Goal: Task Accomplishment & Management: Complete application form

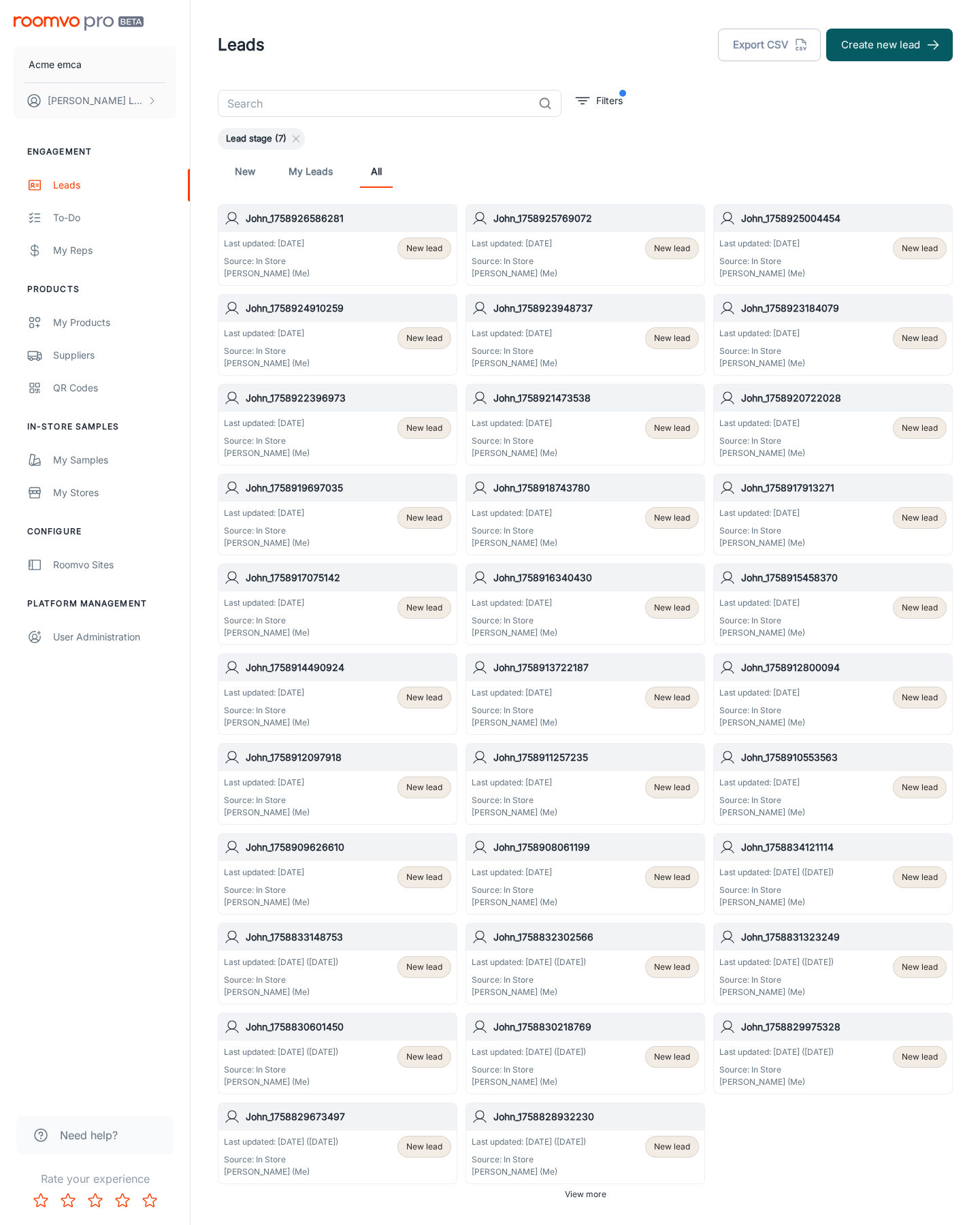
click at [889, 45] on button "Create new lead" at bounding box center [889, 45] width 127 height 33
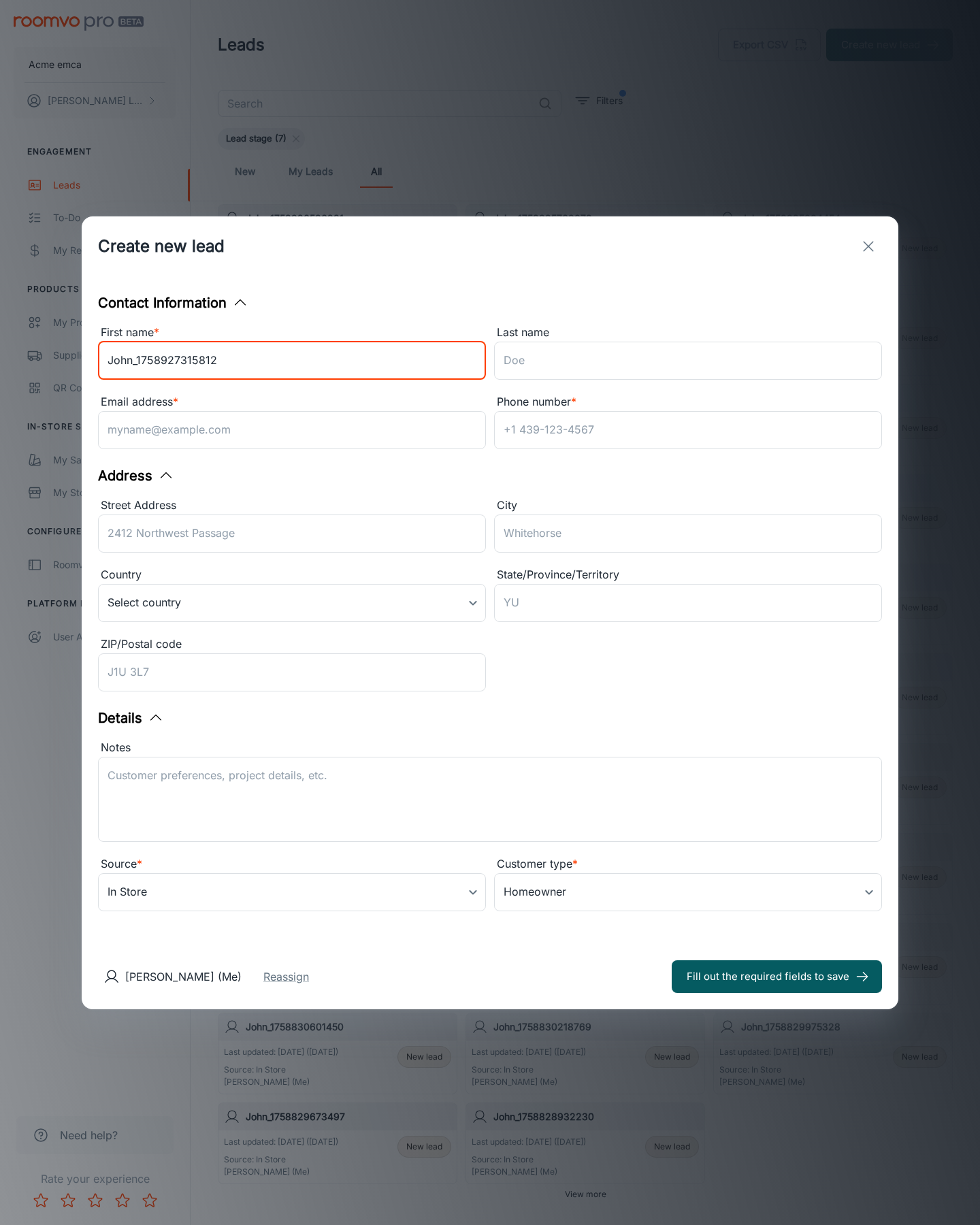
type input "John_1758927315812"
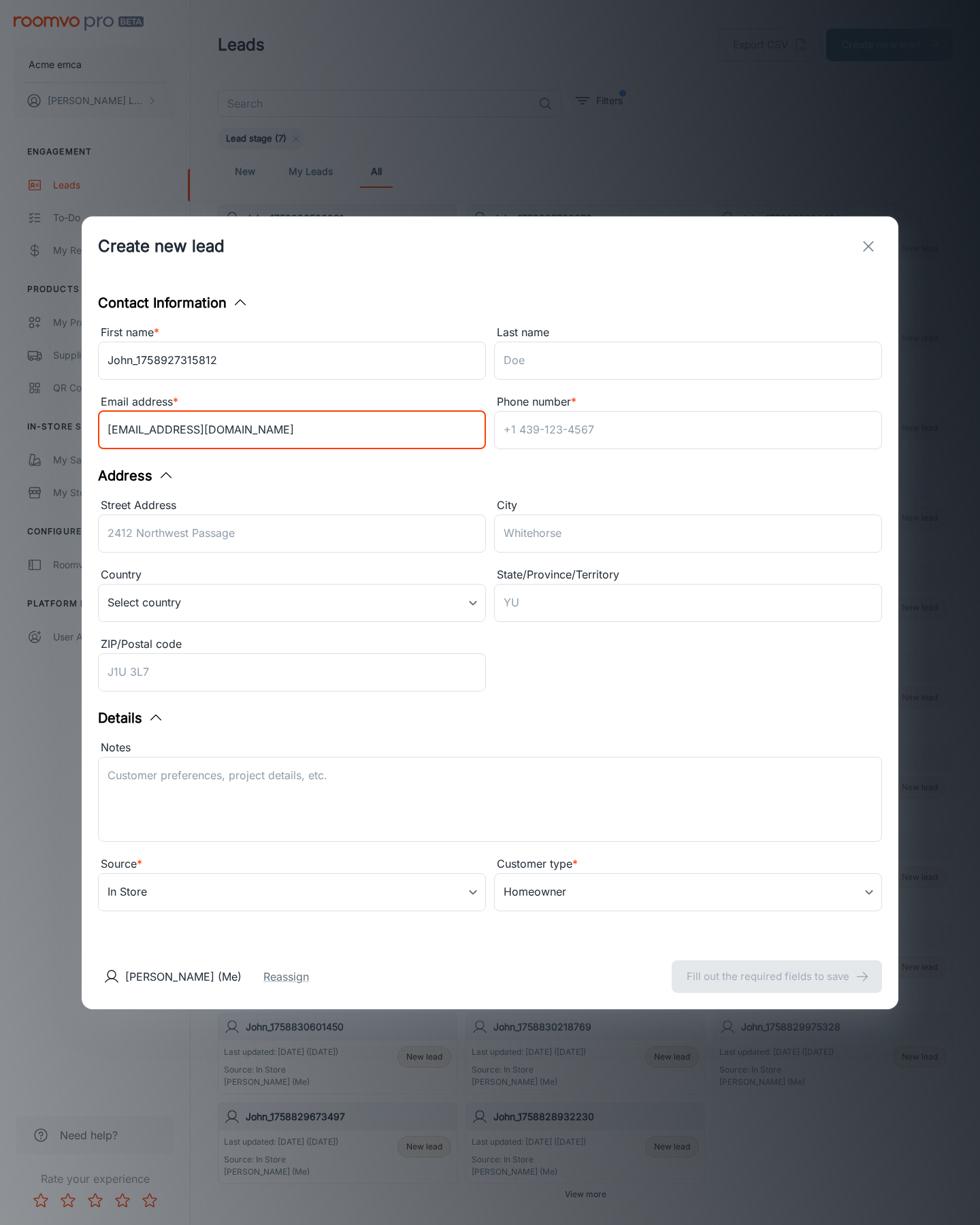
type input "[EMAIL_ADDRESS][DOMAIN_NAME]"
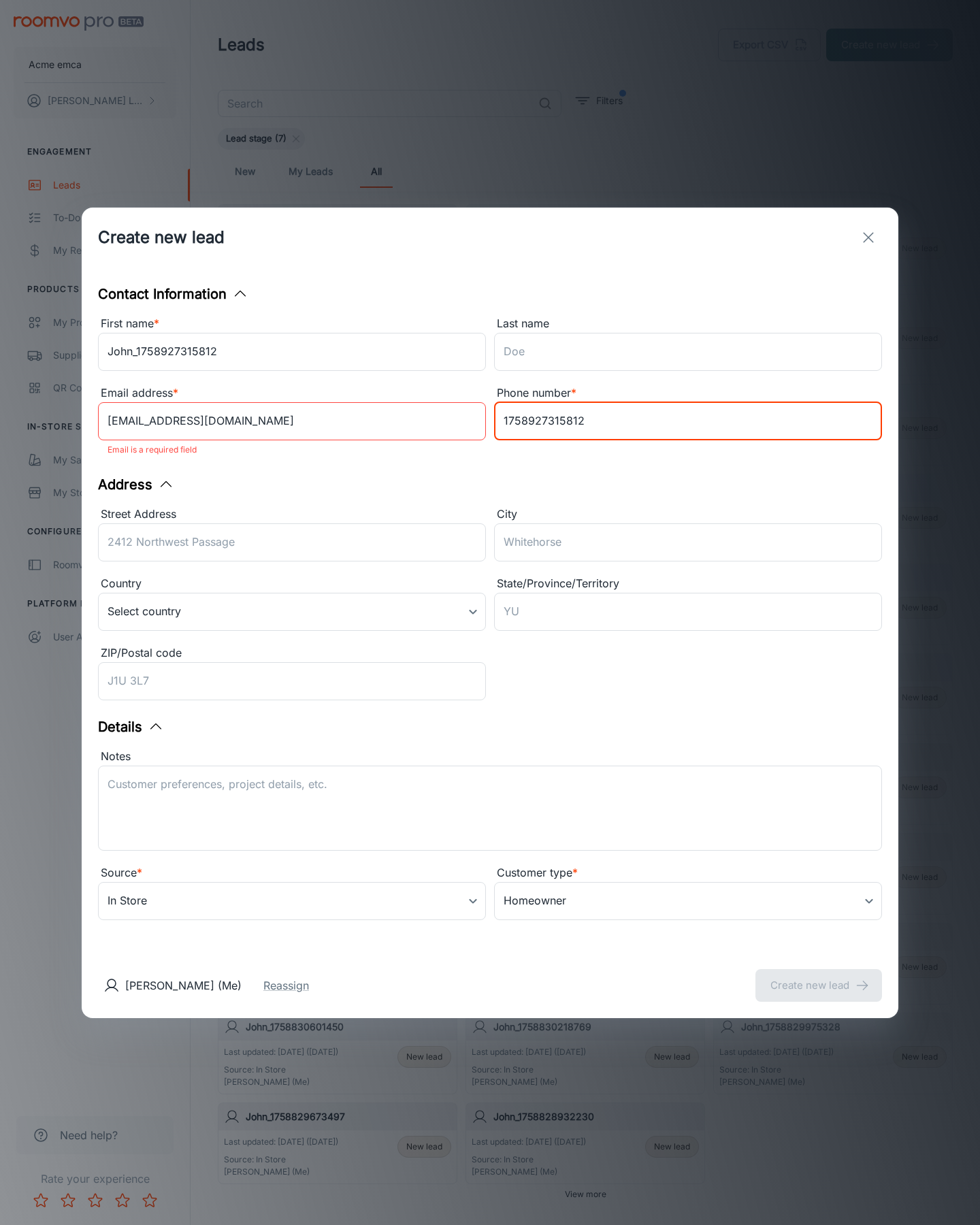
type input "1758927315812"
click at [818, 976] on button "Create new lead" at bounding box center [818, 986] width 127 height 33
